Goal: Navigation & Orientation: Find specific page/section

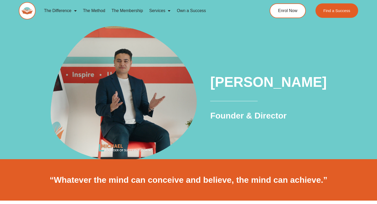
click at [26, 17] on img at bounding box center [27, 10] width 17 height 17
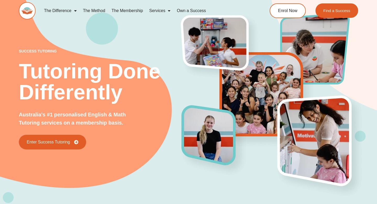
click at [198, 10] on link "Own a Success" at bounding box center [191, 11] width 35 height 12
